Goal: Task Accomplishment & Management: Use online tool/utility

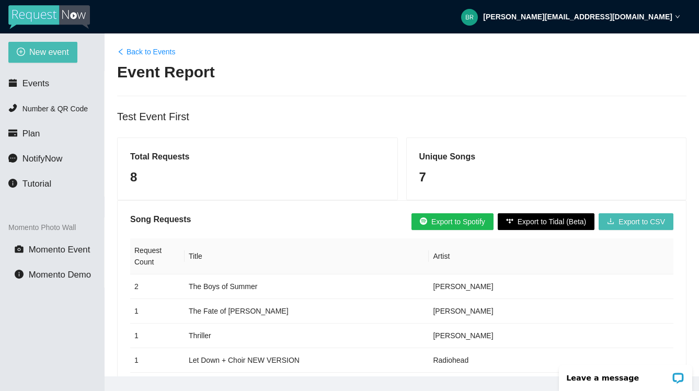
click at [446, 220] on span "Export to Spotify" at bounding box center [458, 222] width 54 height 12
